Goal: Transaction & Acquisition: Purchase product/service

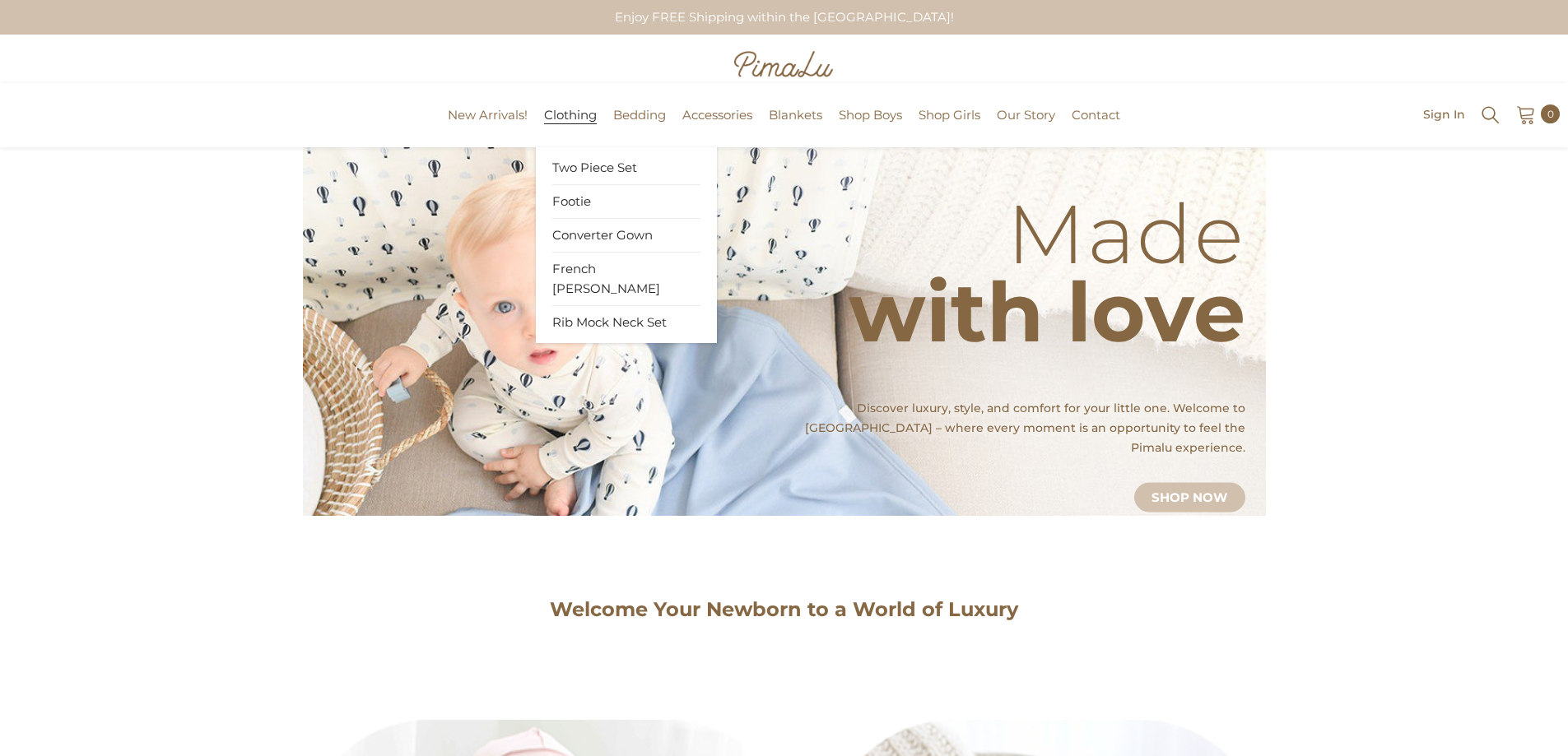
click at [565, 107] on span "Clothing" at bounding box center [570, 114] width 52 height 16
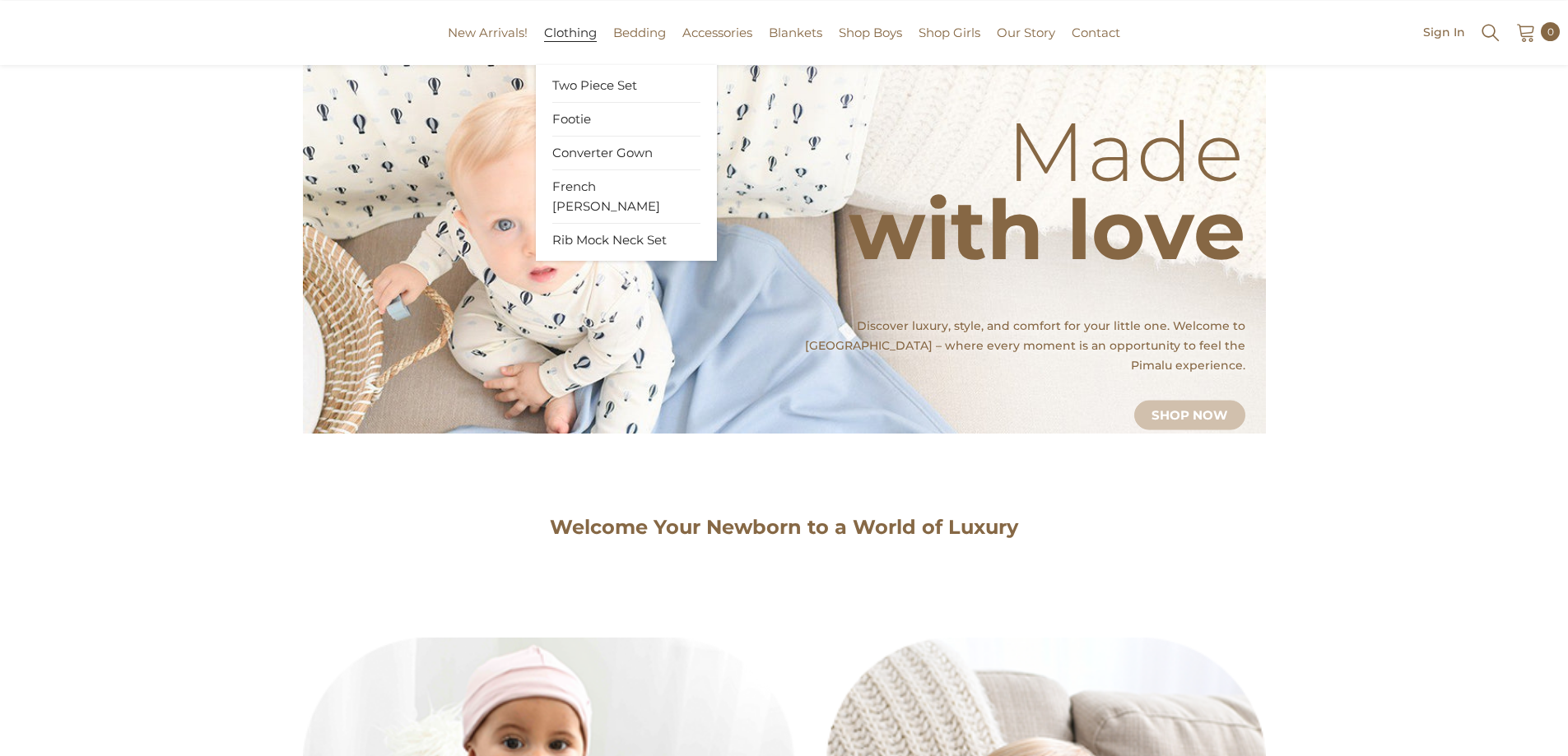
scroll to position [82, 0]
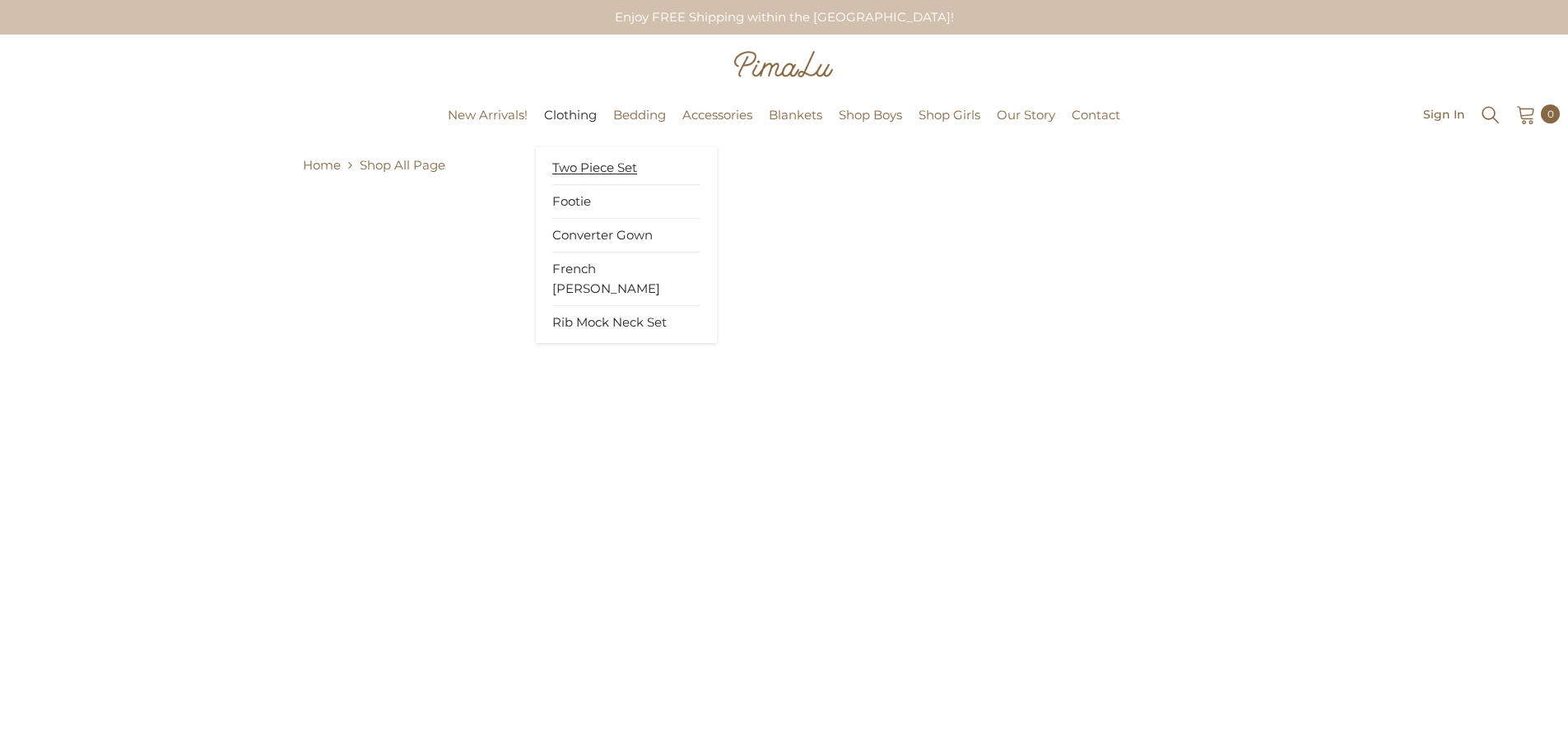
click at [581, 167] on span "Two Piece Set" at bounding box center [594, 168] width 84 height 16
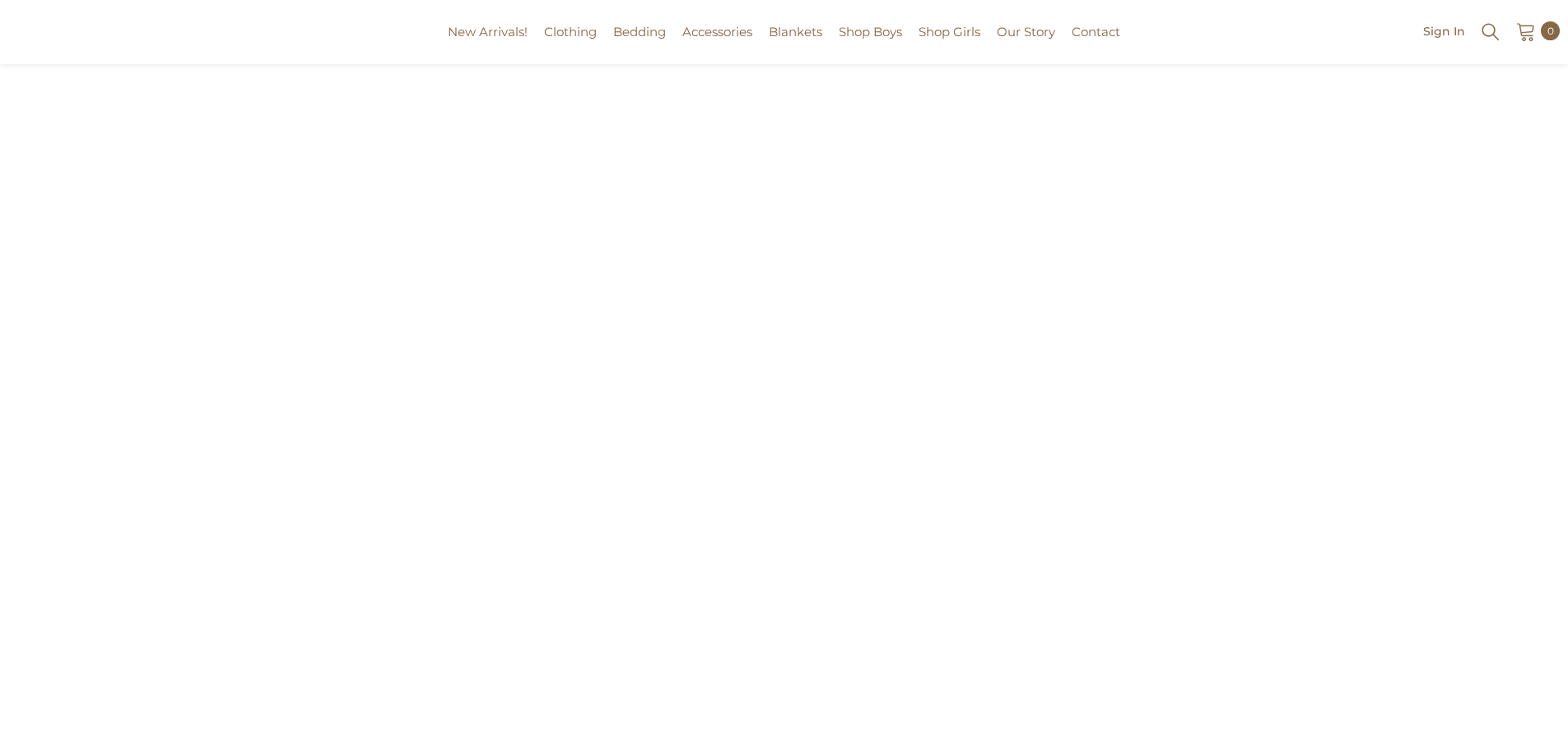
scroll to position [1728, 0]
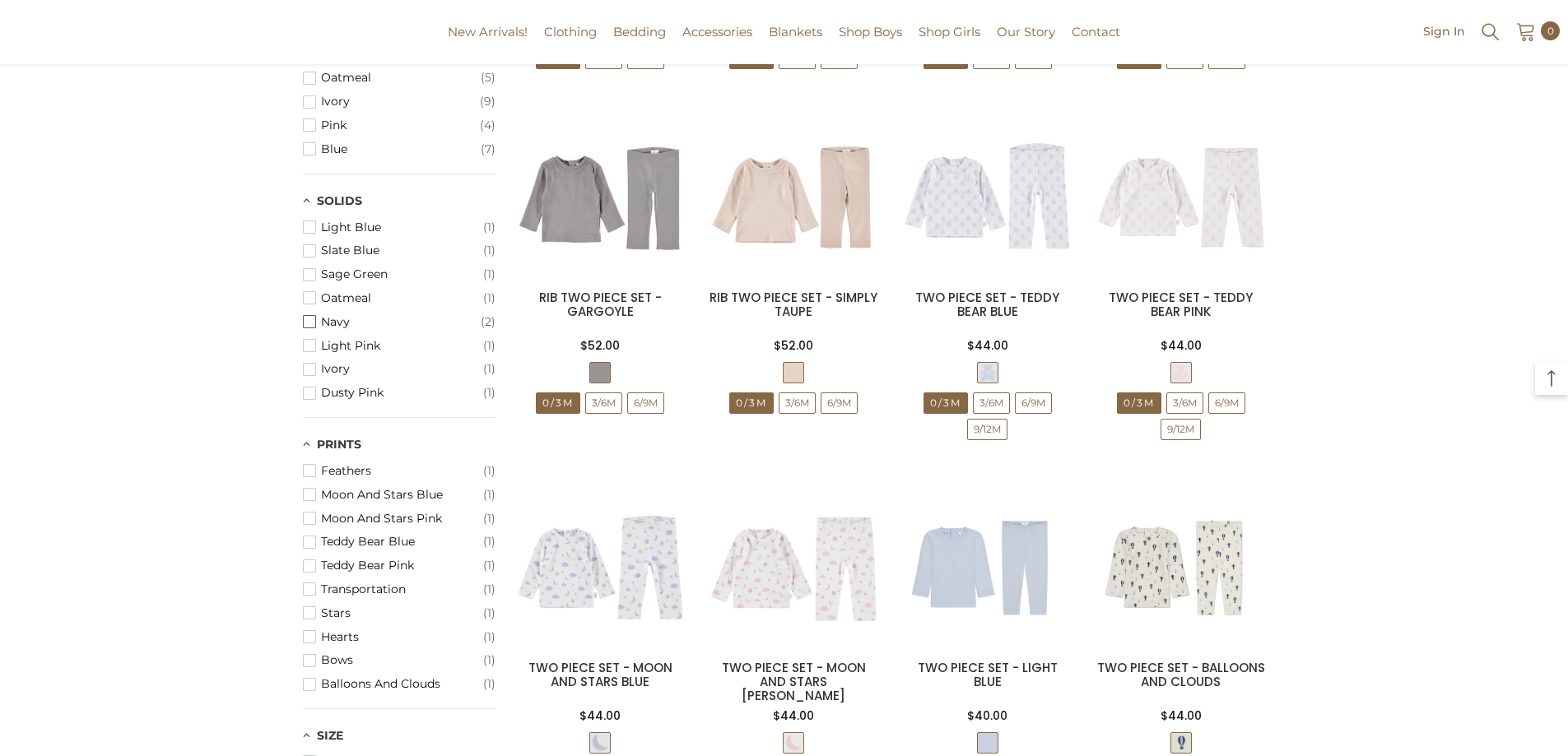
scroll to position [493, 0]
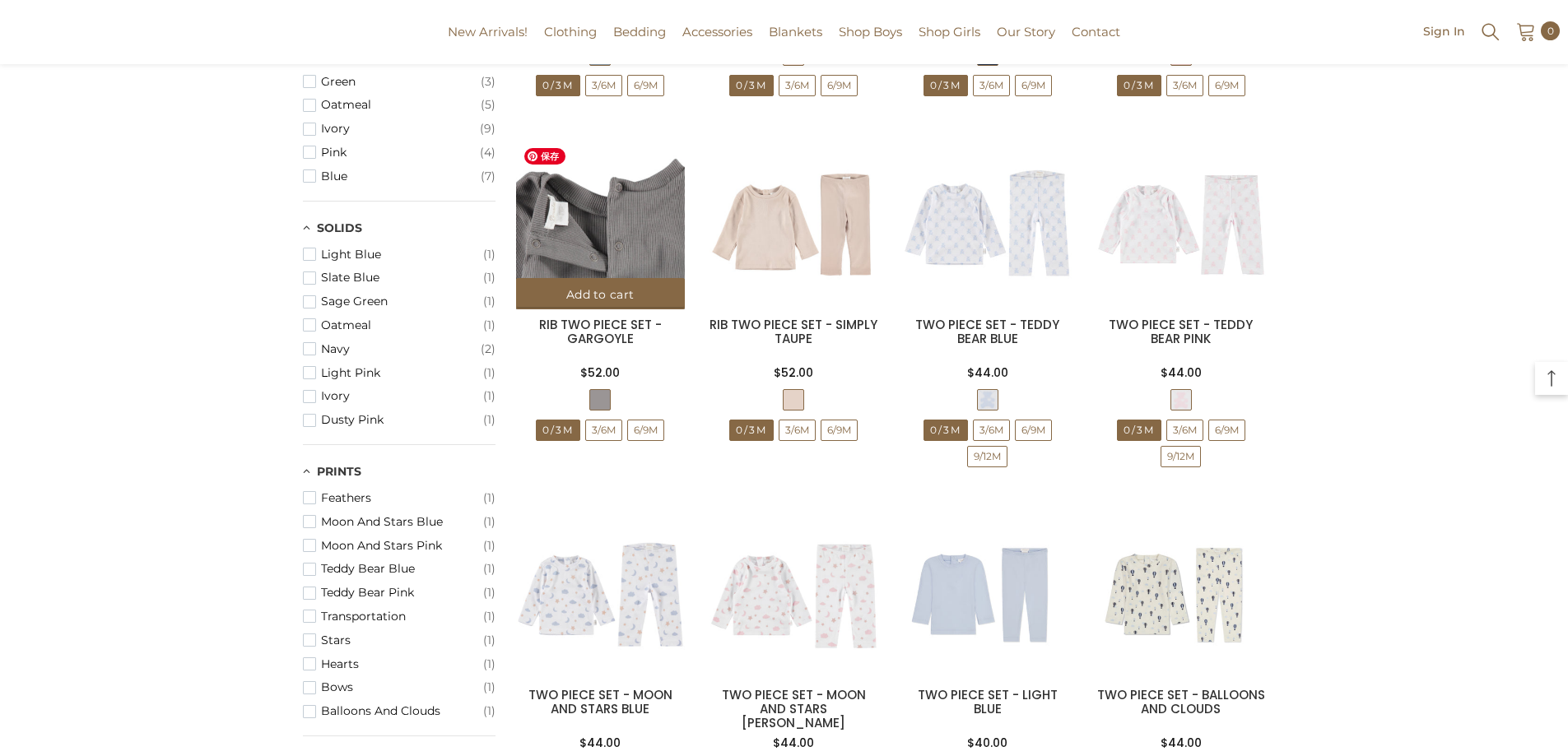
click at [610, 232] on img at bounding box center [600, 224] width 169 height 169
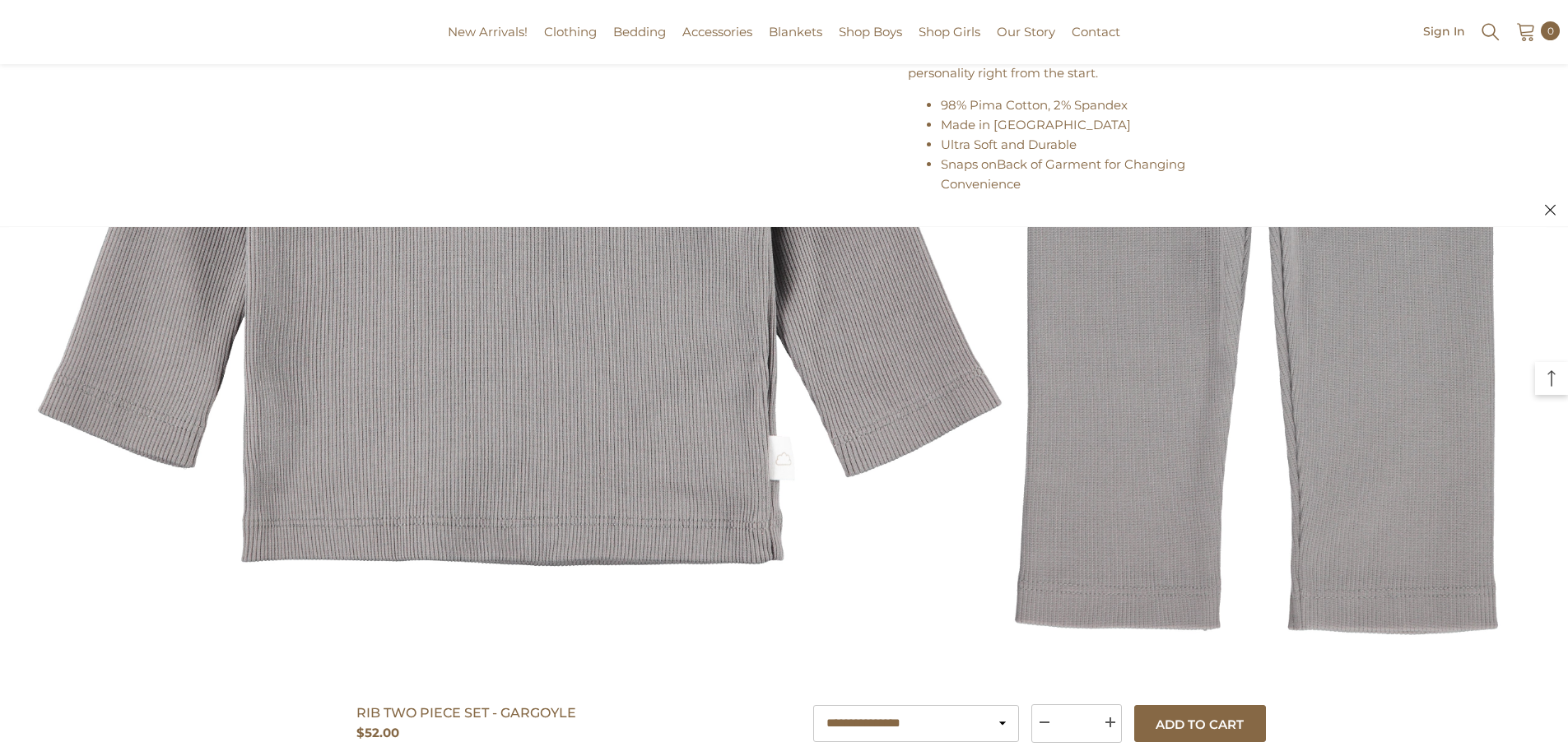
scroll to position [1070, 0]
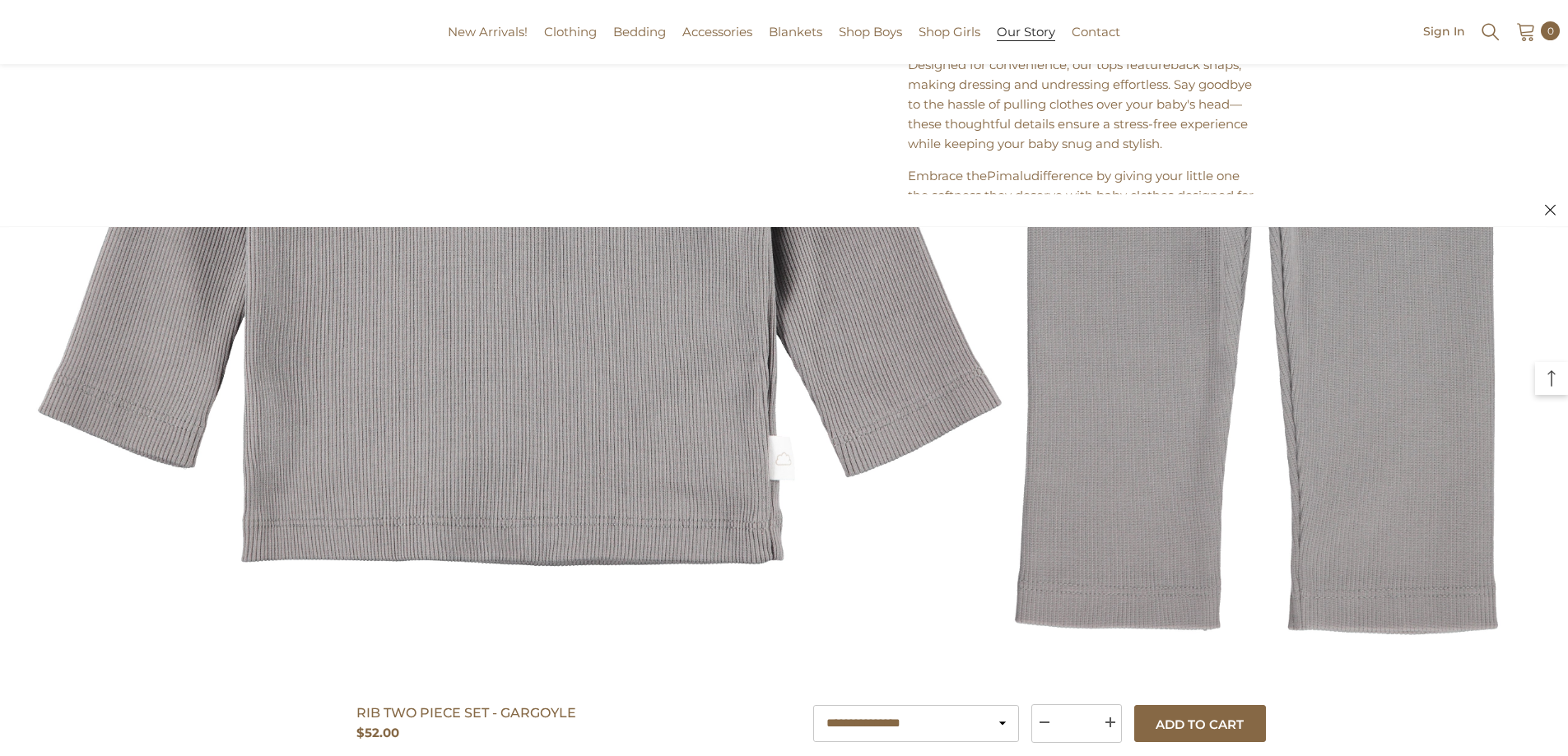
click at [1010, 30] on span "Our Story" at bounding box center [1026, 32] width 58 height 16
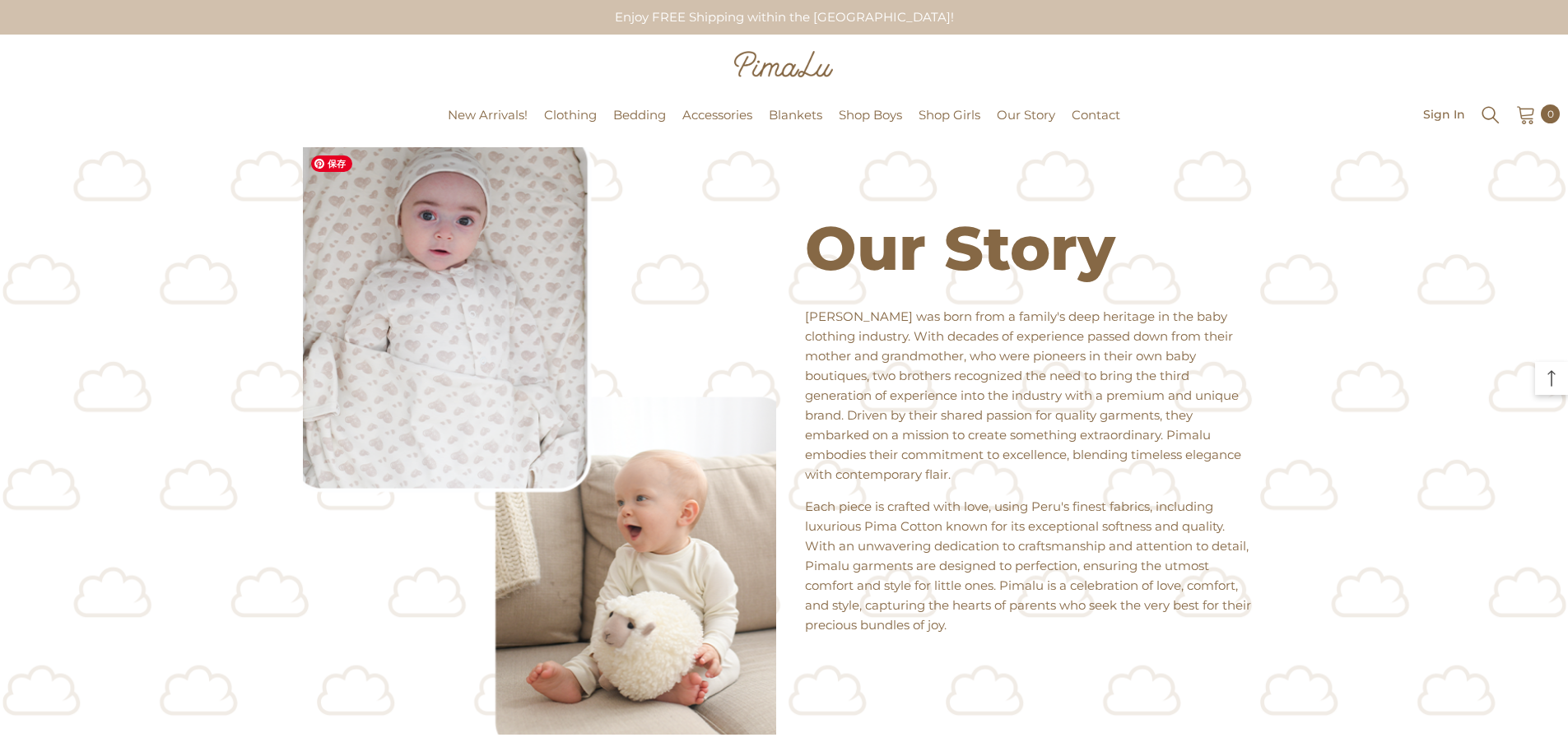
scroll to position [247, 0]
